Goal: Task Accomplishment & Management: Manage account settings

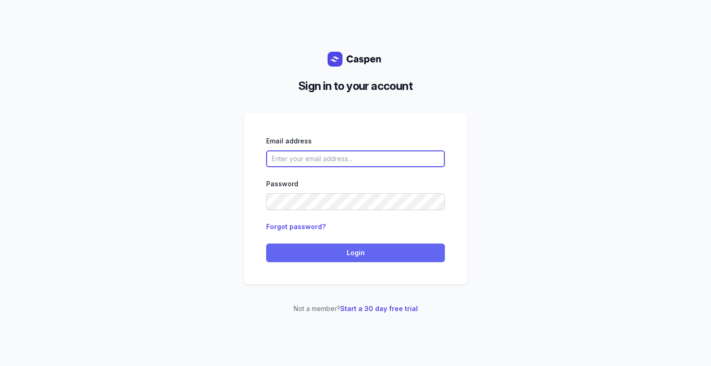
type input "[PERSON_NAME][EMAIL_ADDRESS][DOMAIN_NAME][PERSON_NAME]"
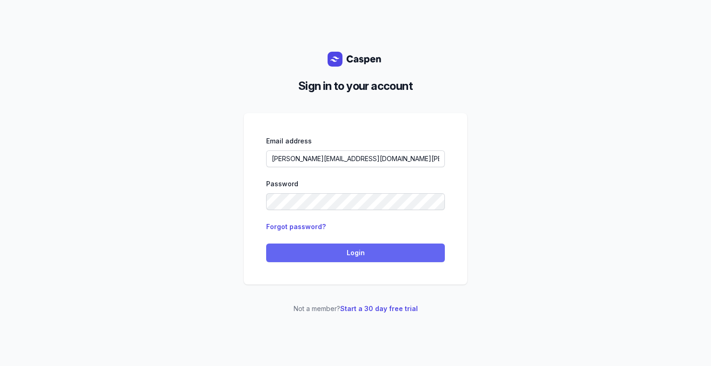
click at [394, 255] on span "Login" at bounding box center [355, 252] width 167 height 11
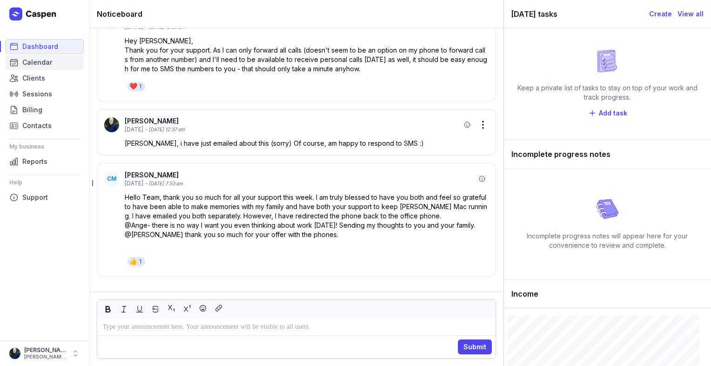
click at [34, 67] on span "Calendar" at bounding box center [37, 62] width 30 height 11
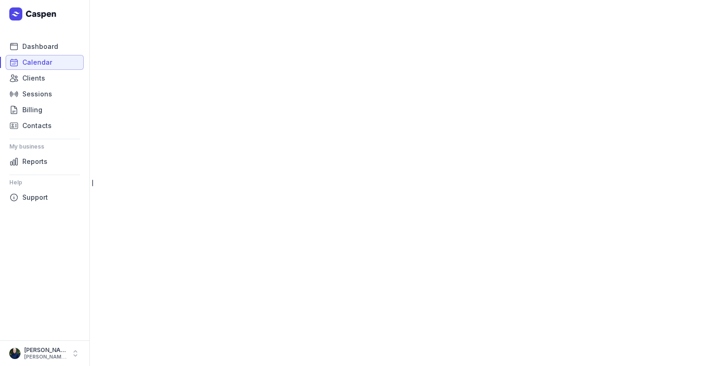
select select "week"
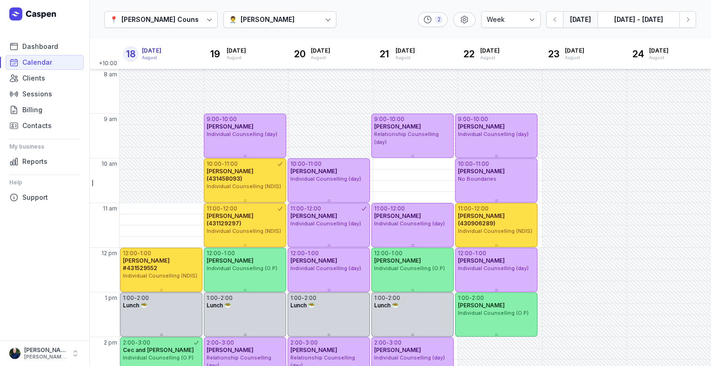
click at [263, 21] on div "[PERSON_NAME]" at bounding box center [267, 19] width 54 height 11
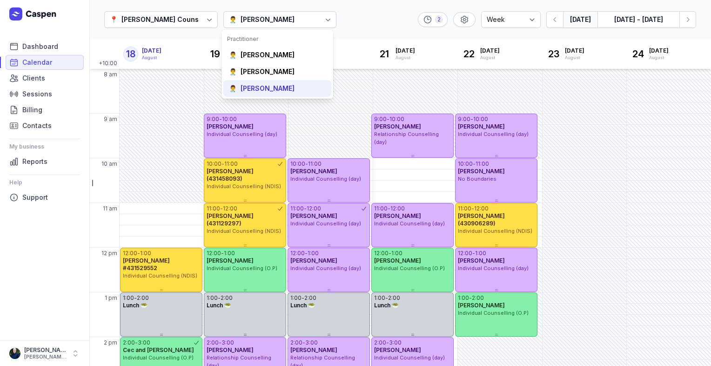
click at [294, 88] on div "[PERSON_NAME]" at bounding box center [267, 88] width 54 height 9
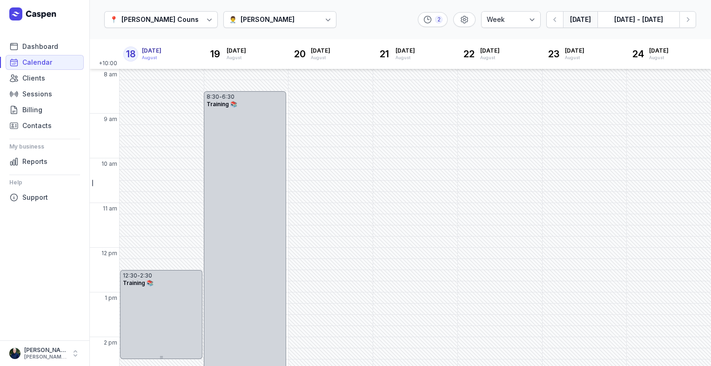
click at [280, 20] on div "[PERSON_NAME]" at bounding box center [267, 19] width 54 height 11
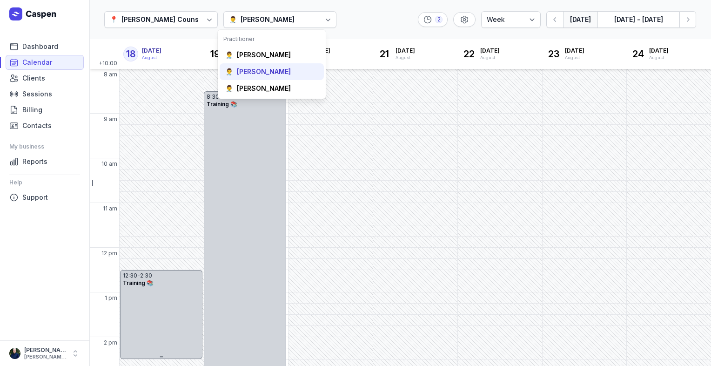
click at [279, 69] on div "👨‍⚕️ [PERSON_NAME]" at bounding box center [272, 71] width 104 height 17
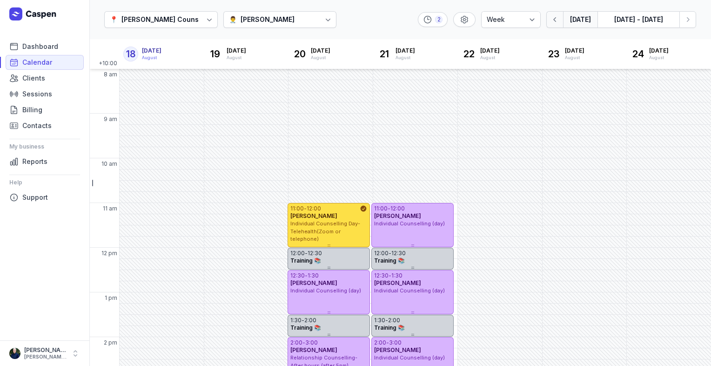
click at [555, 22] on icon "button" at bounding box center [554, 19] width 9 height 9
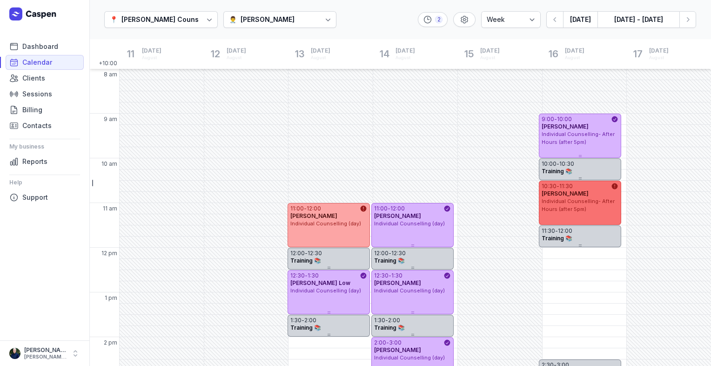
click at [614, 186] on icon at bounding box center [615, 186] width 6 height 6
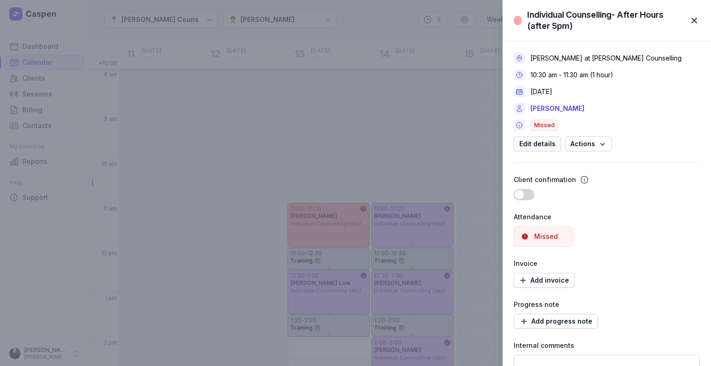
click at [545, 148] on span "Edit details" at bounding box center [537, 143] width 36 height 11
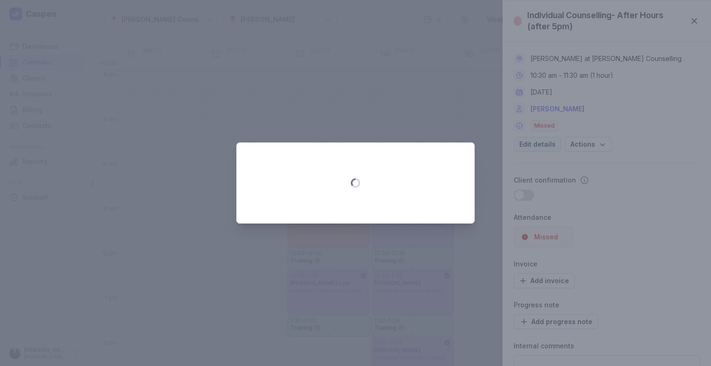
select select "10:30"
select select "11:30"
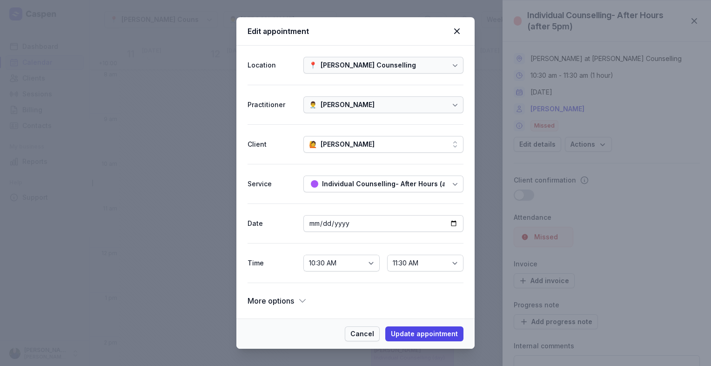
click at [359, 337] on span "Cancel" at bounding box center [362, 333] width 24 height 11
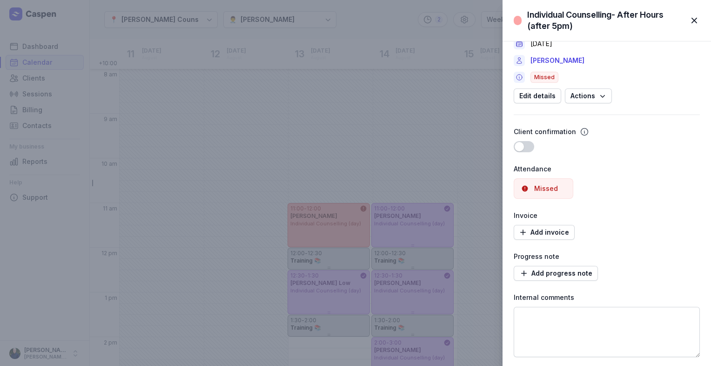
scroll to position [48, 0]
click at [698, 23] on span "button" at bounding box center [694, 20] width 20 height 20
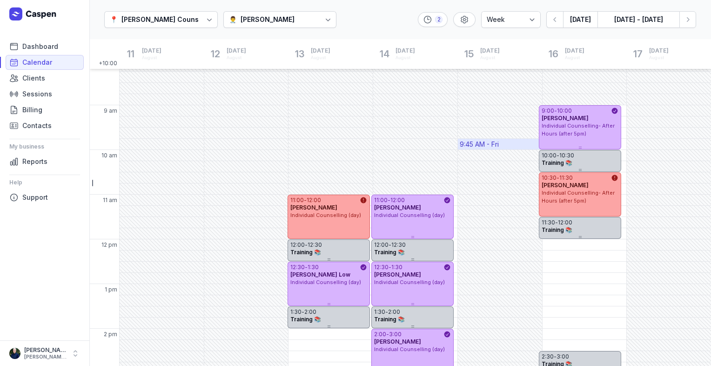
scroll to position [0, 0]
